Goal: Task Accomplishment & Management: Use online tool/utility

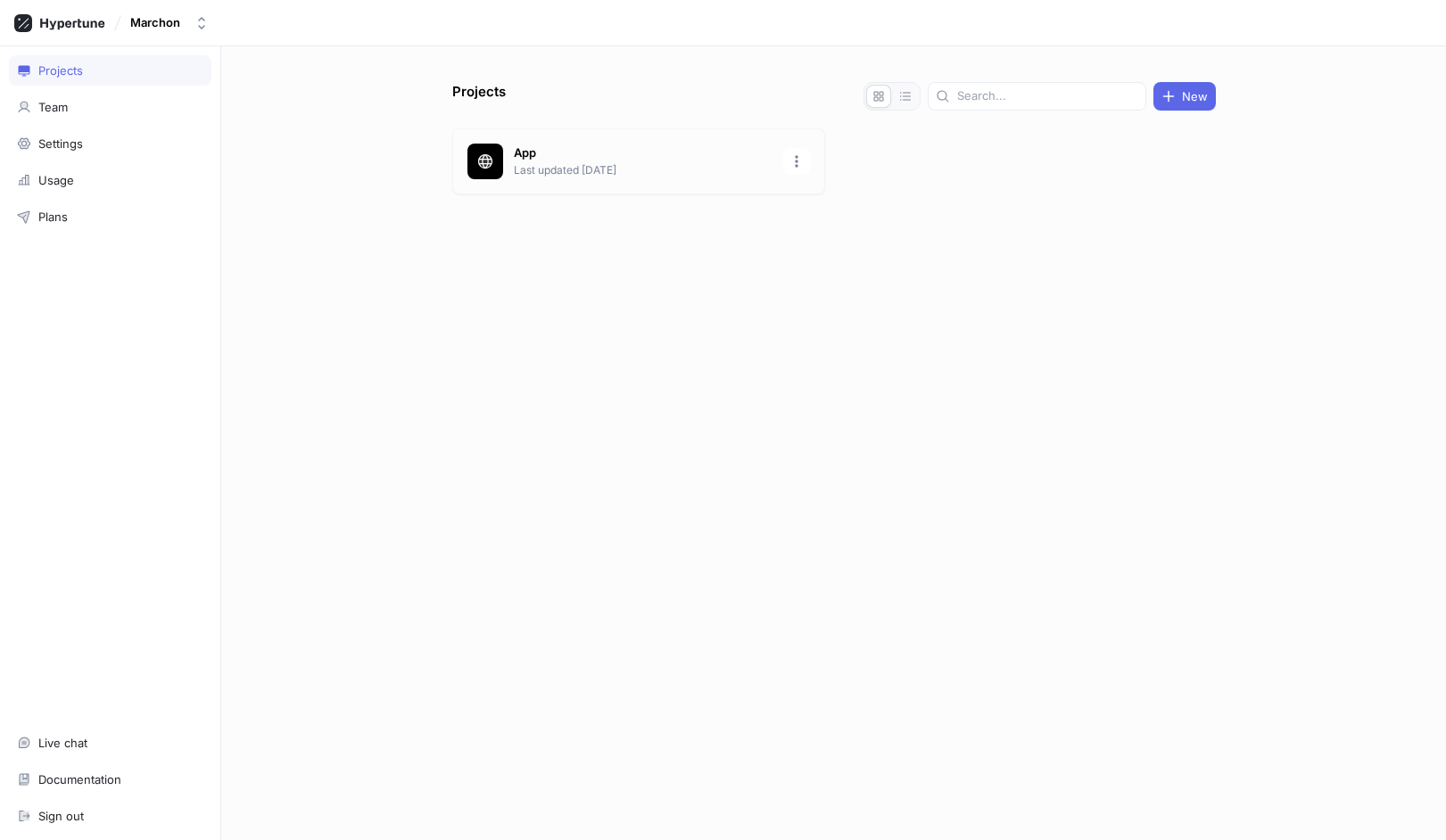
click at [597, 140] on div "App Last updated [DATE]" at bounding box center [638, 161] width 373 height 66
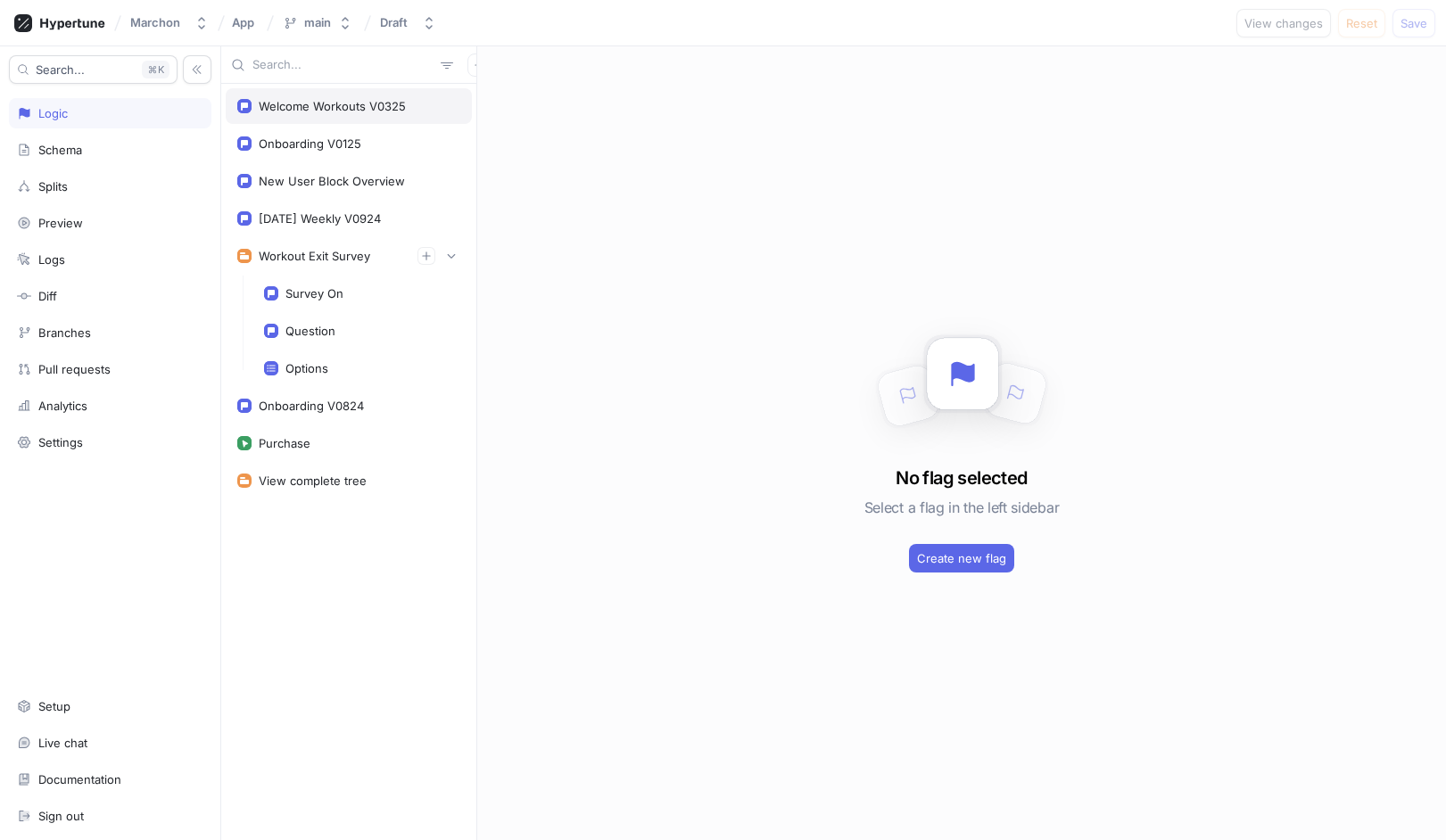
click at [337, 97] on div "Welcome Workouts V0325" at bounding box center [349, 105] width 246 height 35
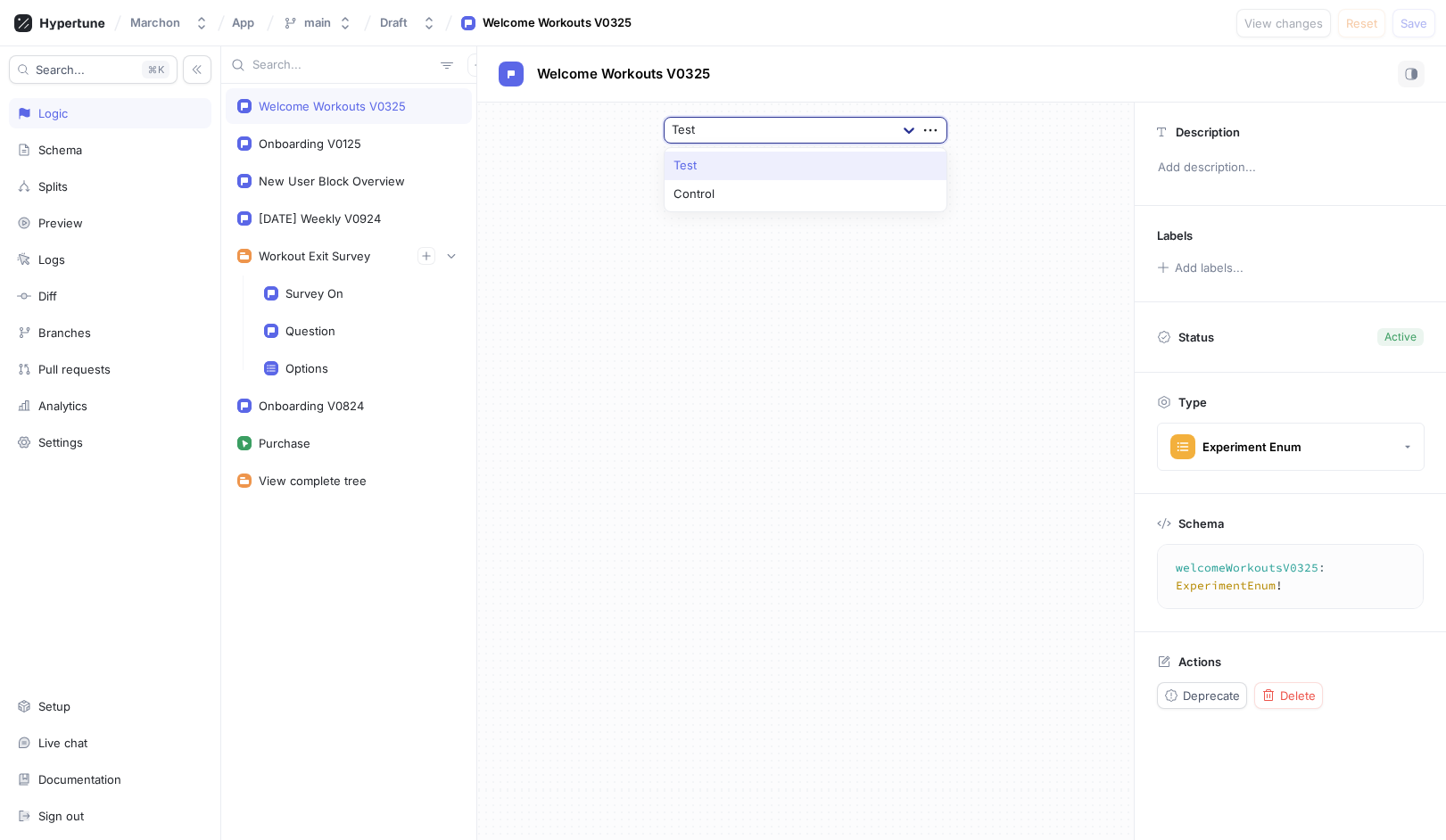
click at [906, 129] on icon at bounding box center [908, 130] width 11 height 7
click at [838, 246] on div "Test ＋ Rule" at bounding box center [805, 471] width 656 height 738
